Goal: Transaction & Acquisition: Purchase product/service

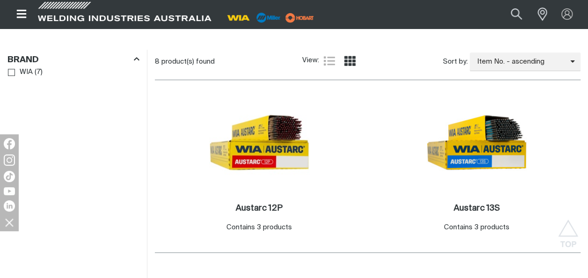
scroll to position [468, 0]
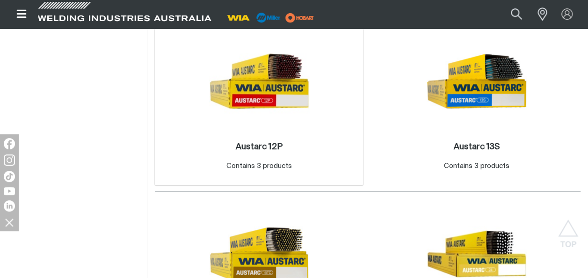
click at [267, 84] on img at bounding box center [259, 81] width 100 height 100
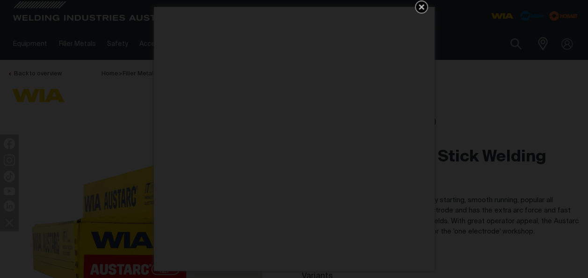
click at [422, 7] on icon "Get 5 WIA Welding Guides Free!" at bounding box center [422, 7] width 6 height 6
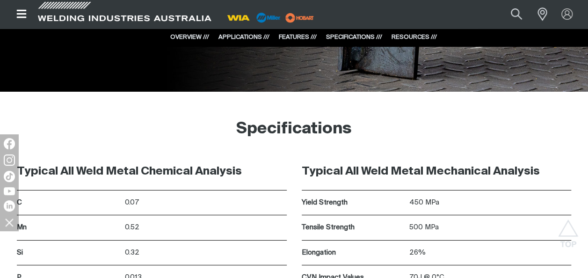
scroll to position [1685, 0]
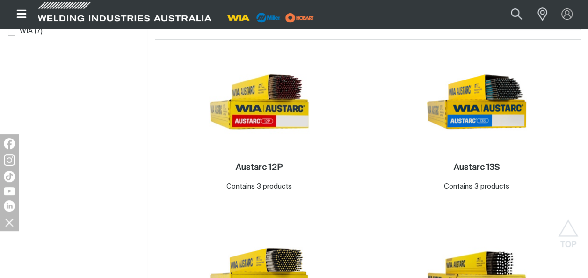
scroll to position [468, 0]
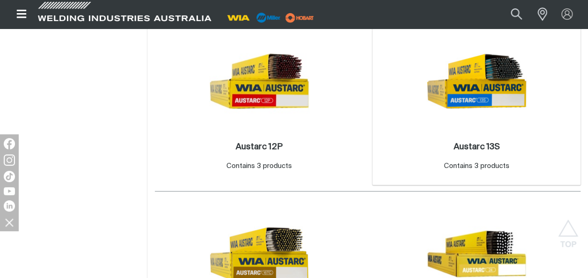
click at [489, 139] on div "Austarc 13S . Contains 3 products" at bounding box center [476, 158] width 199 height 41
click at [488, 149] on h2 "Austarc 13S ." at bounding box center [477, 147] width 46 height 8
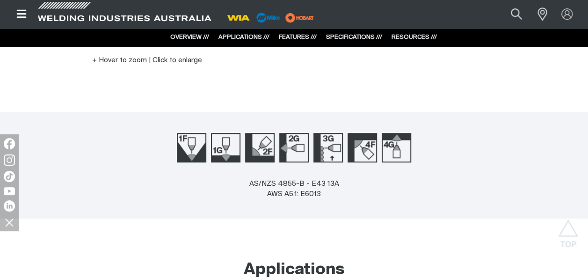
scroll to position [394, 0]
